Goal: Information Seeking & Learning: Find specific fact

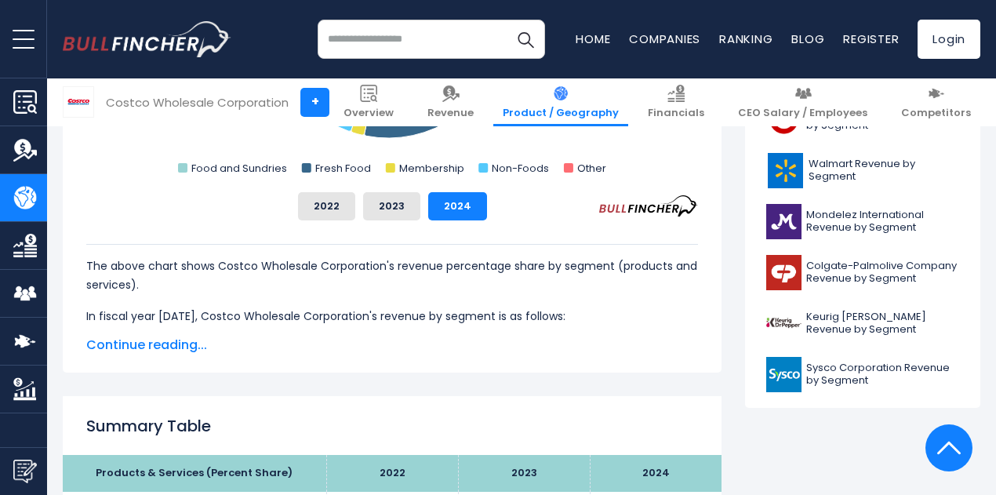
scroll to position [704, 0]
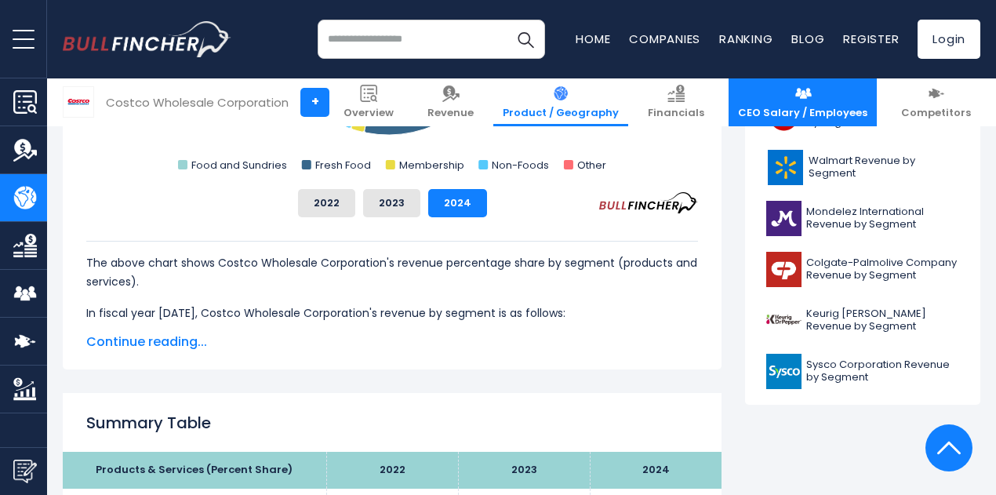
click at [785, 89] on link "CEO Salary / Employees" at bounding box center [803, 102] width 148 height 48
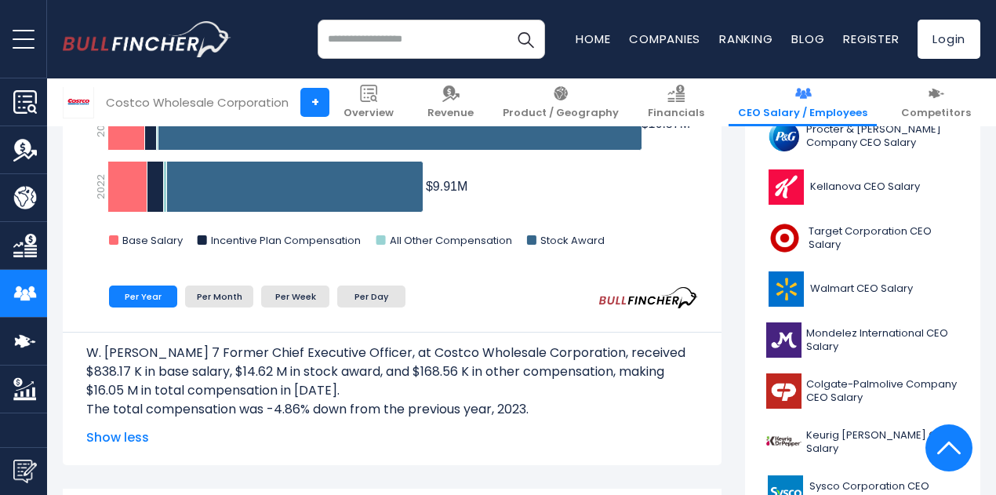
scroll to position [583, 0]
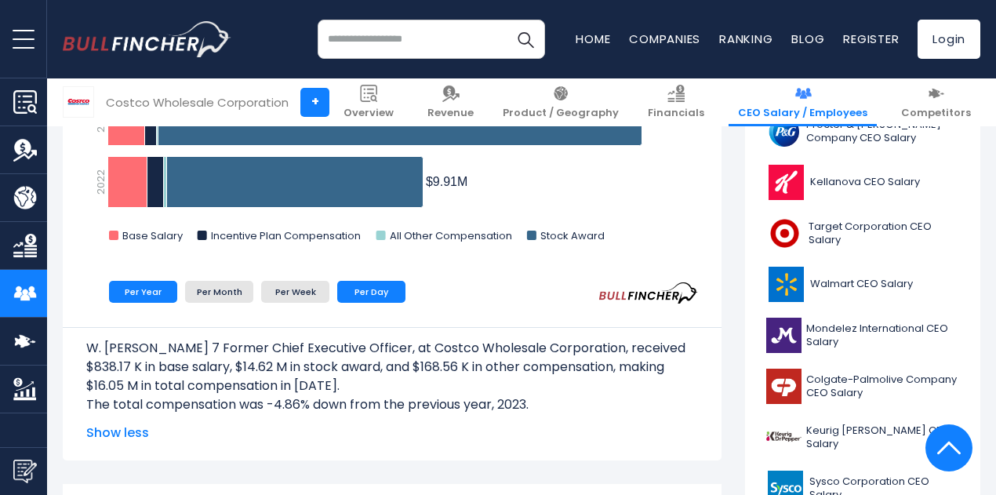
click at [344, 291] on li "Per Day" at bounding box center [371, 292] width 68 height 22
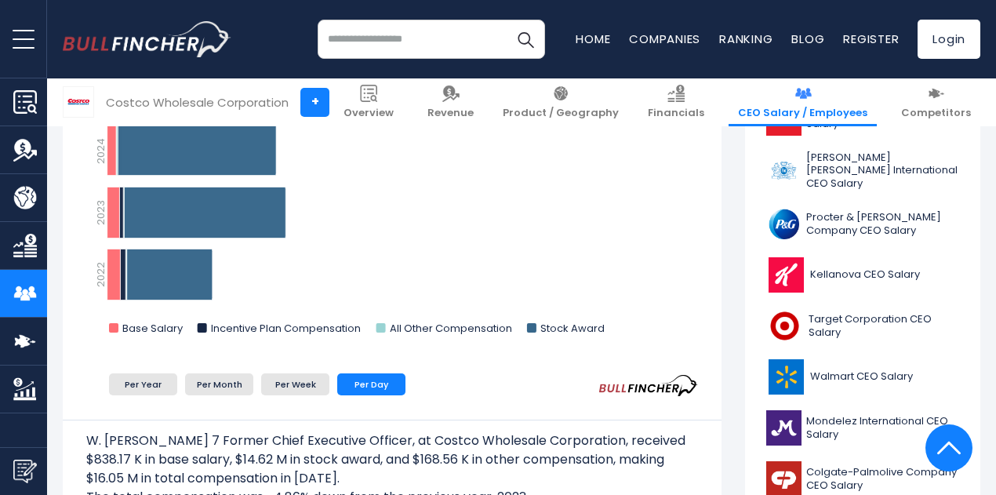
scroll to position [449, 0]
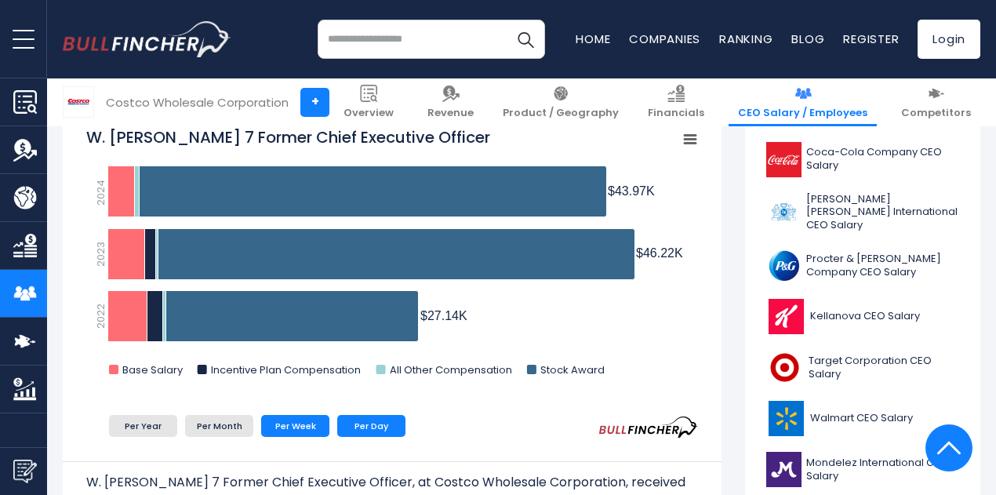
click at [290, 428] on li "Per Week" at bounding box center [295, 426] width 68 height 22
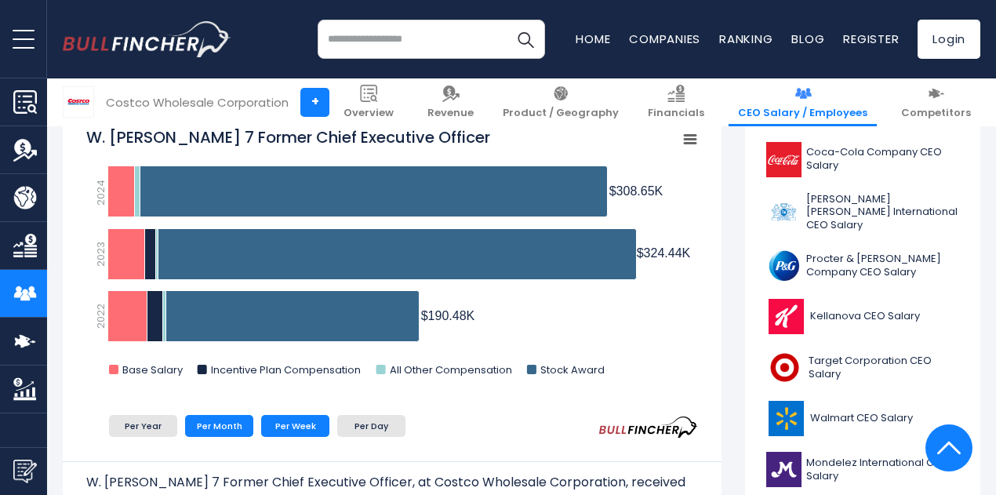
click at [221, 426] on li "Per Month" at bounding box center [219, 426] width 68 height 22
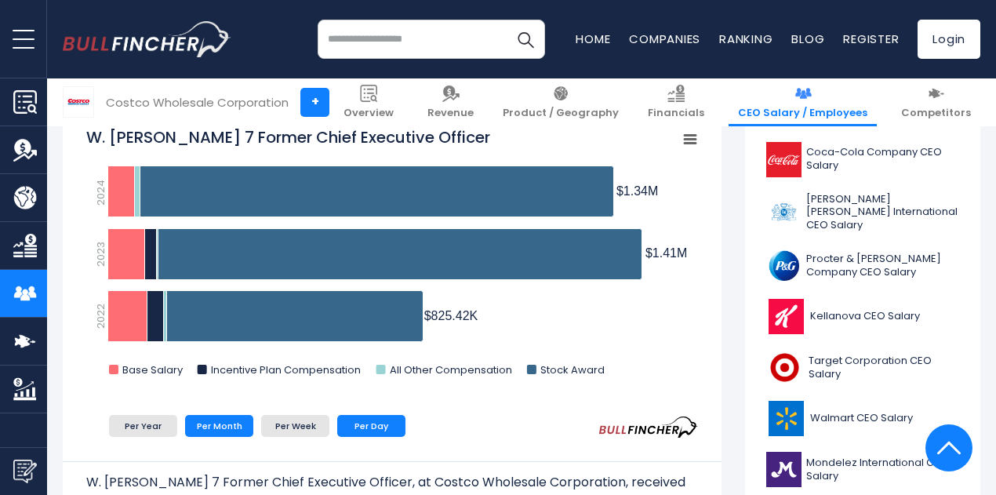
click at [366, 426] on li "Per Day" at bounding box center [371, 426] width 68 height 22
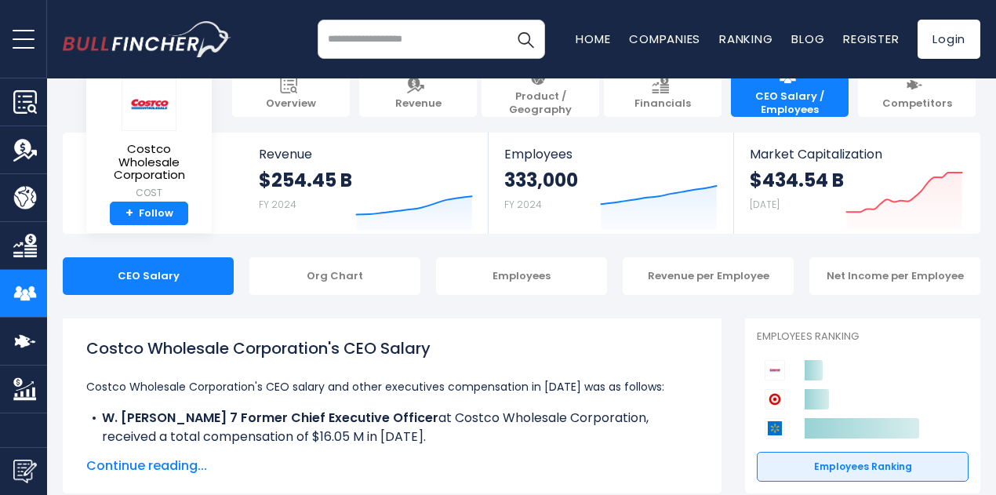
scroll to position [0, 0]
